Goal: Task Accomplishment & Management: Complete application form

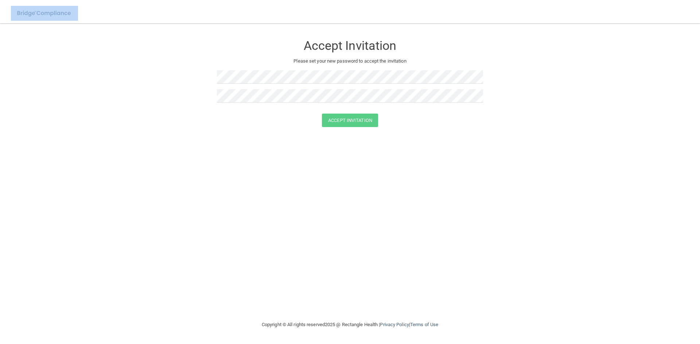
drag, startPoint x: 388, startPoint y: -32, endPoint x: 327, endPoint y: -32, distance: 60.9
click at [327, 0] on html "Toggle navigation Manage My Enterprise Manage My Location Accept Invitation Ple…" at bounding box center [350, 172] width 700 height 344
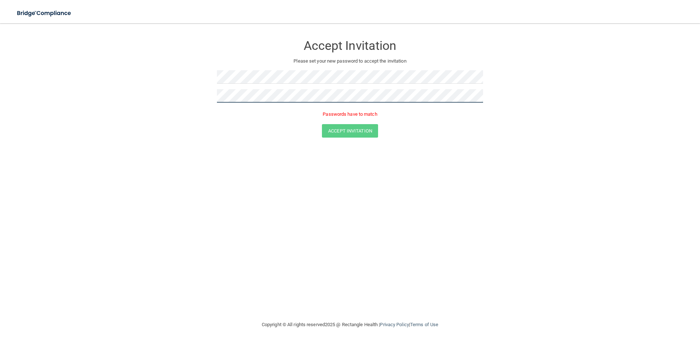
click at [322, 124] on button "Accept Invitation" at bounding box center [350, 130] width 56 height 13
click at [320, 215] on div "Accept Invitation Please set your new password to accept the invitation Token i…" at bounding box center [350, 172] width 671 height 283
click at [587, 60] on form "Accept Invitation Please set your new password to accept the invitation Token i…" at bounding box center [350, 89] width 671 height 116
drag, startPoint x: 171, startPoint y: 68, endPoint x: 159, endPoint y: 89, distance: 23.8
click at [171, 69] on form "Accept Invitation Please set your new password to accept the invitation Token i…" at bounding box center [350, 89] width 671 height 116
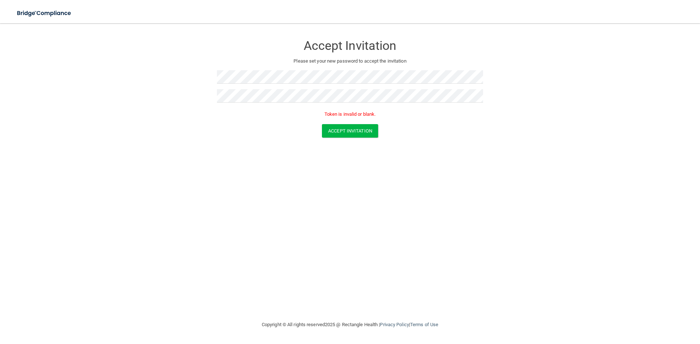
click at [143, 100] on form "Accept Invitation Please set your new password to accept the invitation Token i…" at bounding box center [350, 89] width 671 height 116
click at [296, 277] on div "Accept Invitation Please set your new password to accept the invitation Token i…" at bounding box center [350, 172] width 671 height 283
click at [603, 63] on form "Accept Invitation Please set your new password to accept the invitation Token i…" at bounding box center [350, 89] width 671 height 116
click at [138, 89] on form "Accept Invitation Please set your new password to accept the invitation Token i…" at bounding box center [350, 89] width 671 height 116
